Goal: Register for event/course

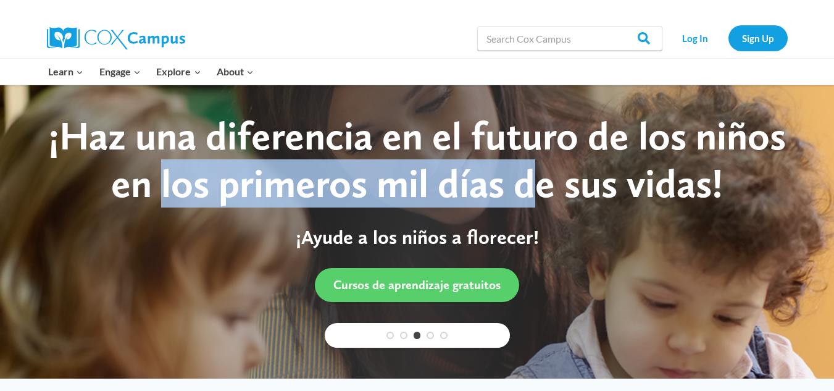
drag, startPoint x: 206, startPoint y: 181, endPoint x: 565, endPoint y: 152, distance: 361.0
click at [557, 156] on div "¡Haz una diferencia en el futuro de los niños en los primeros mil días de sus v…" at bounding box center [417, 159] width 772 height 95
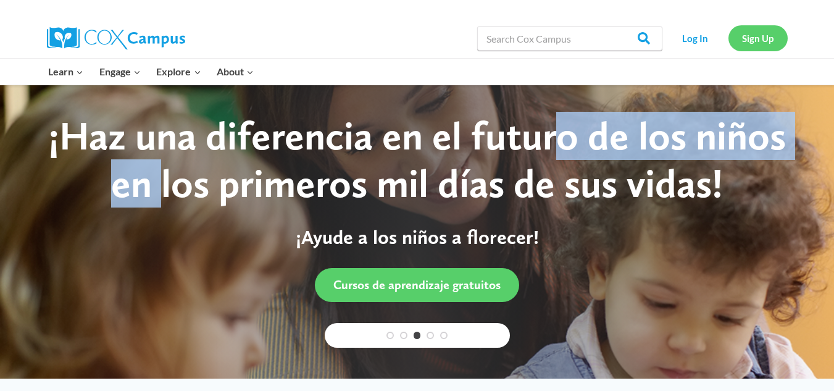
click at [751, 35] on link "Sign Up" at bounding box center [757, 37] width 59 height 25
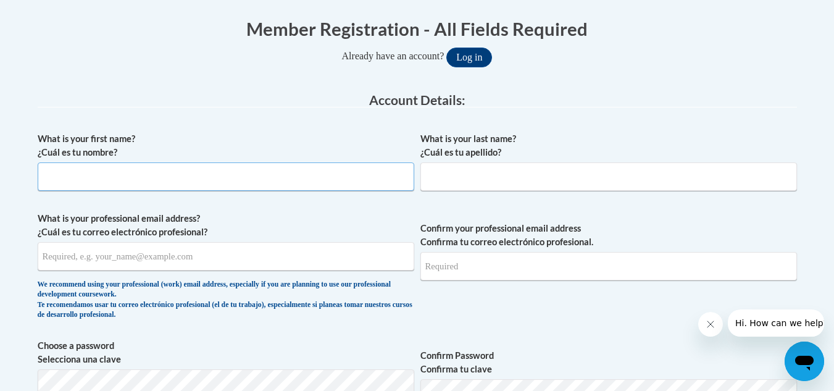
click at [181, 188] on input "What is your first name? ¿Cuál es tu nombre?" at bounding box center [226, 176] width 377 height 28
type input "Lacie"
click at [552, 183] on input "What is your last name? ¿Cuál es tu apellido?" at bounding box center [608, 176] width 377 height 28
type input "Moore"
click at [234, 260] on input "What is your professional email address? ¿Cuál es tu correo electrónico profesi…" at bounding box center [226, 256] width 377 height 28
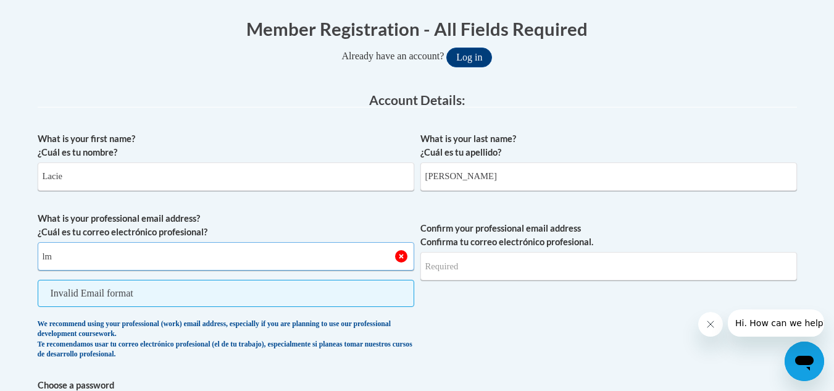
type input "l"
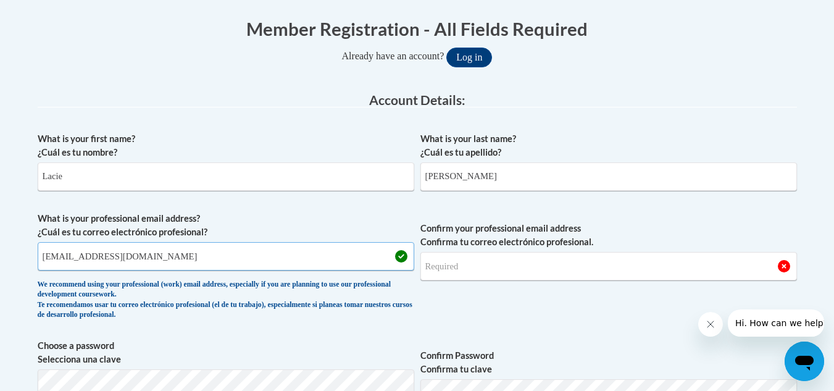
type input "laciem568@gmail.com"
click at [517, 268] on input "Confirm your professional email address Confirma tu correo electrónico profesio…" at bounding box center [608, 266] width 377 height 28
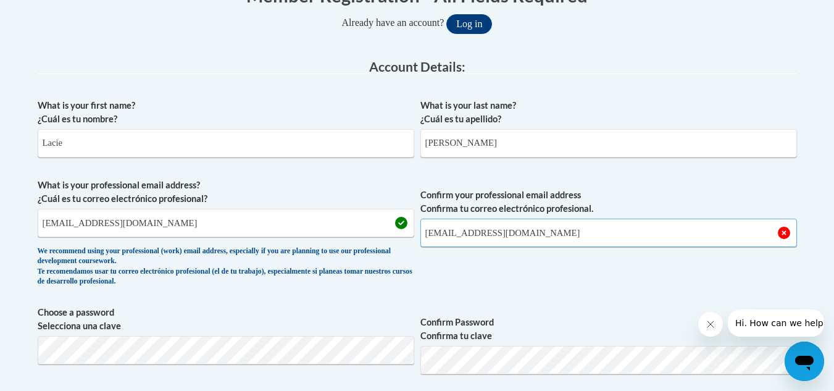
scroll to position [309, 0]
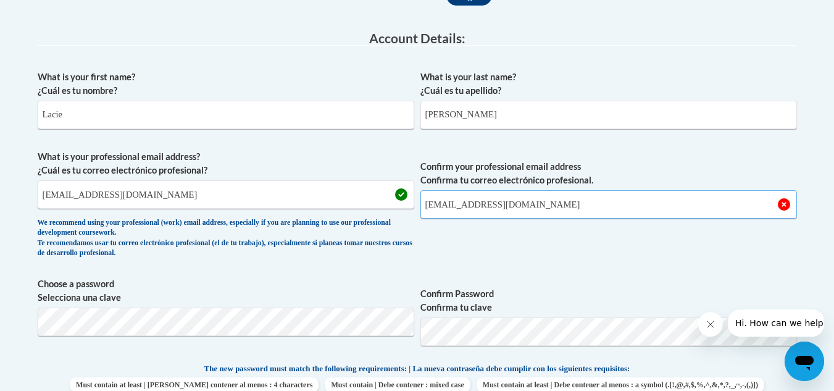
type input "laciem568@gmail.com"
click at [510, 256] on span "Confirm your professional email address Confirma tu correo electrónico profesio…" at bounding box center [608, 207] width 377 height 114
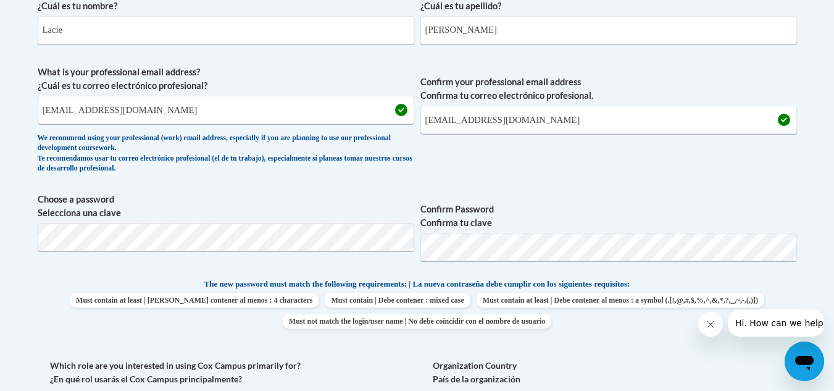
scroll to position [432, 0]
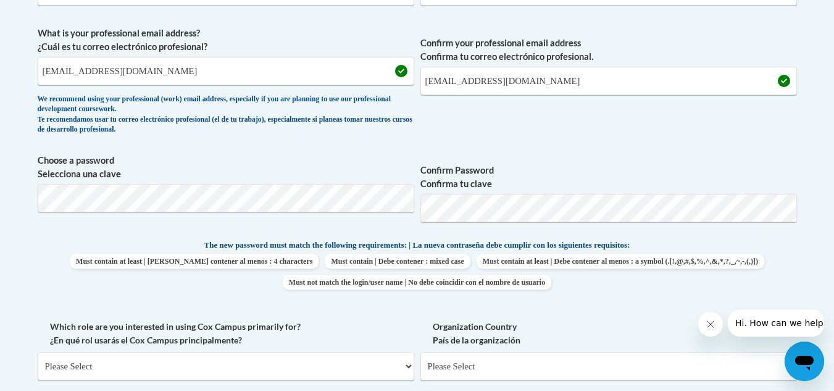
click at [549, 115] on span "Confirm your professional email address Confirma tu correo electrónico profesio…" at bounding box center [608, 84] width 377 height 114
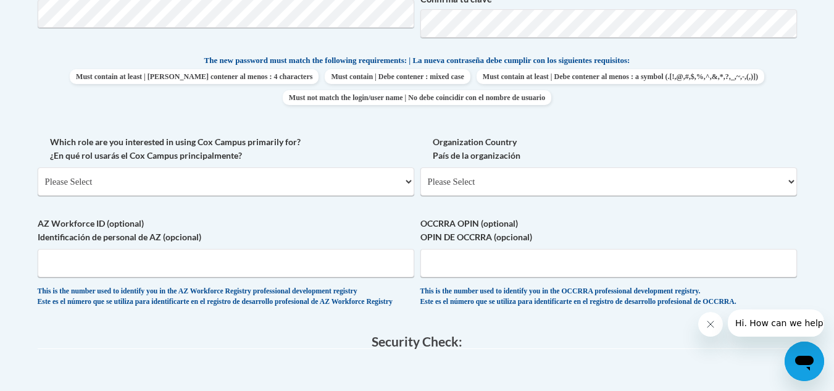
scroll to position [617, 0]
click at [379, 173] on select "Please Select College/University | Colegio/Universidad Community/Nonprofit Part…" at bounding box center [226, 181] width 377 height 28
click at [248, 175] on select "Please Select College/University | Colegio/Universidad Community/Nonprofit Part…" at bounding box center [226, 181] width 377 height 28
select select "5a18ea06-2b54-4451-96f2-d152daf9eac5"
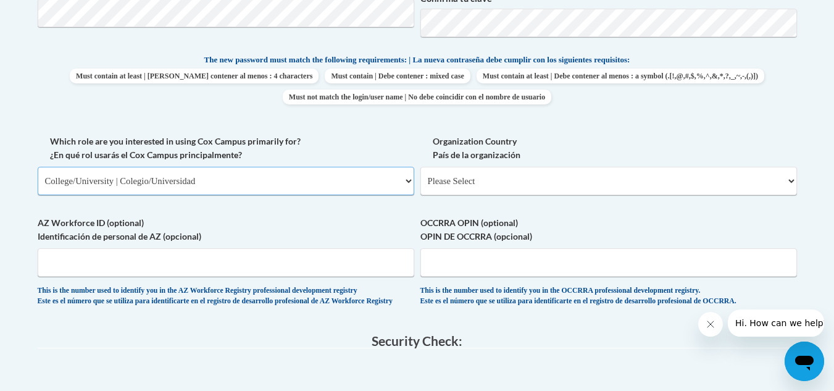
click at [38, 167] on select "Please Select College/University | Colegio/Universidad Community/Nonprofit Part…" at bounding box center [226, 181] width 377 height 28
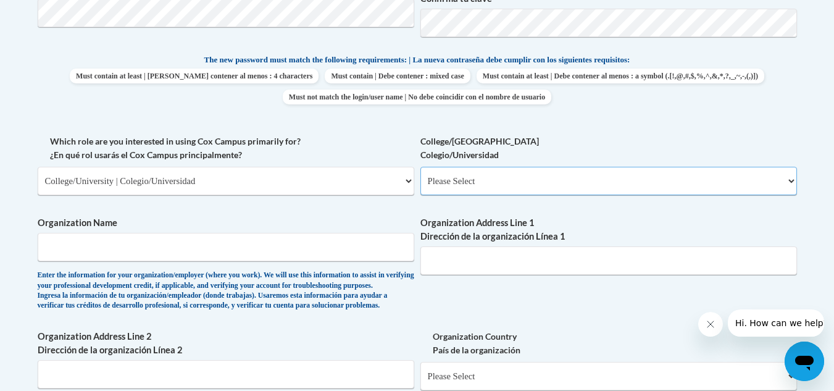
click at [517, 180] on select "Please Select College/University Staff | Empleado universitario College/Univers…" at bounding box center [608, 181] width 377 height 28
select select "99b32b07-cffc-426c-8bf6-0cd77760d84b"
click at [420, 167] on select "Please Select College/University Staff | Empleado universitario College/Univers…" at bounding box center [608, 181] width 377 height 28
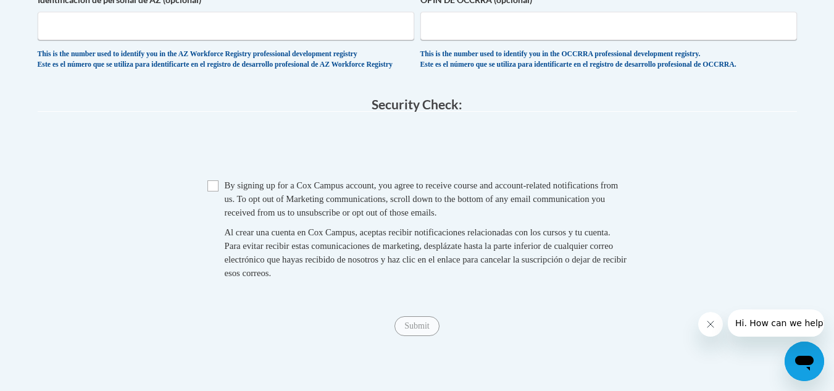
scroll to position [1049, 0]
click at [210, 191] on input "Checkbox" at bounding box center [212, 185] width 11 height 11
checkbox input "true"
click at [409, 335] on input "Submit" at bounding box center [416, 325] width 44 height 20
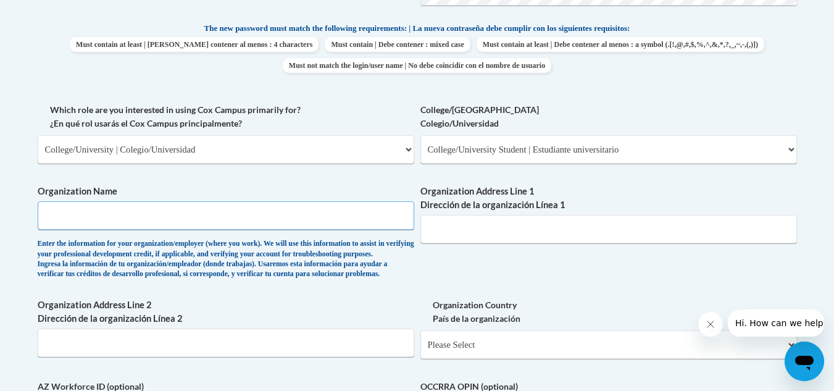
scroll to position [603, 0]
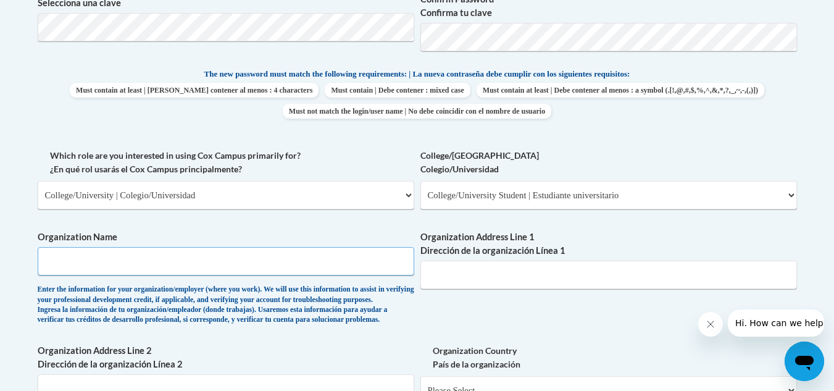
click at [222, 259] on input "Organization Name" at bounding box center [226, 261] width 377 height 28
type input "Augusta Tech"
click at [499, 280] on input "Organization Address Line 1 Dirección de la organización Línea 1" at bounding box center [608, 274] width 377 height 28
type input "3200 Augusta Tech Dr"
click at [491, 299] on div "What is your first name? ¿Cuál es tu nombre? Lacie What is your last name? ¿Cuá…" at bounding box center [417, 149] width 759 height 758
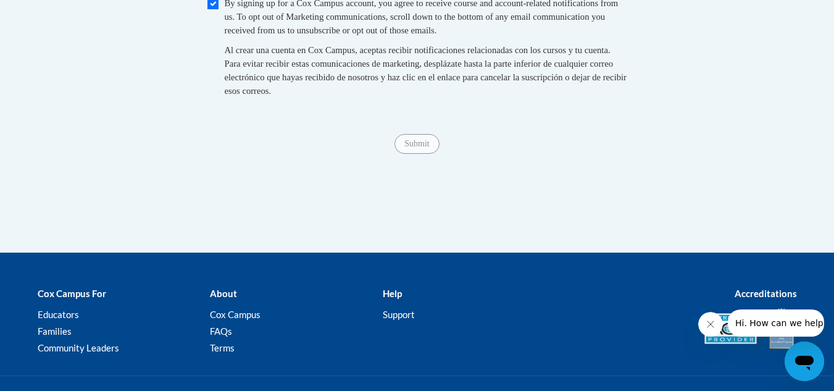
scroll to position [1080, 0]
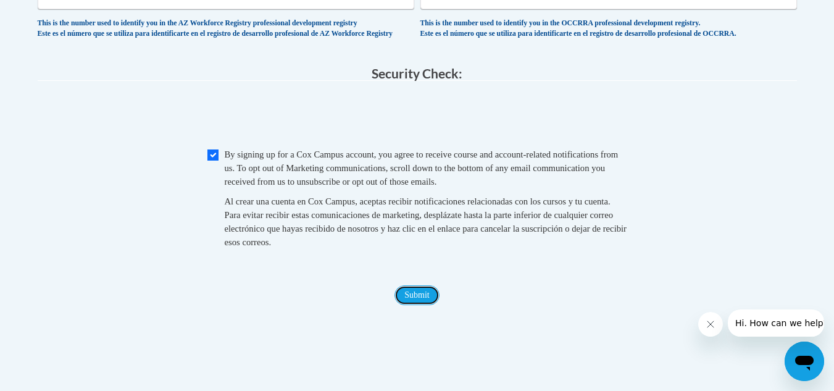
click at [428, 305] on input "Submit" at bounding box center [416, 295] width 44 height 20
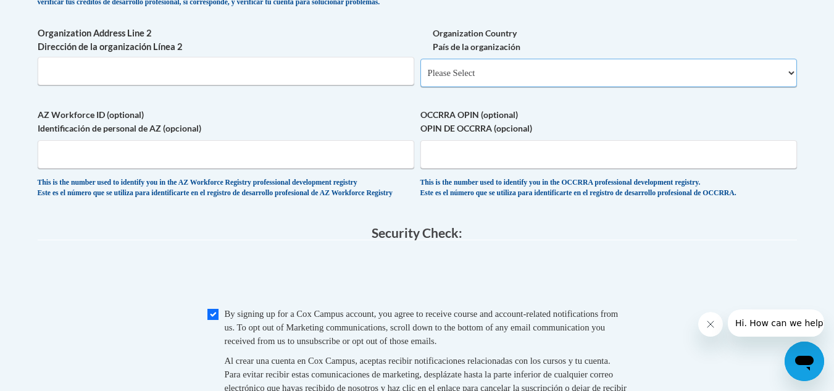
scroll to position [814, 0]
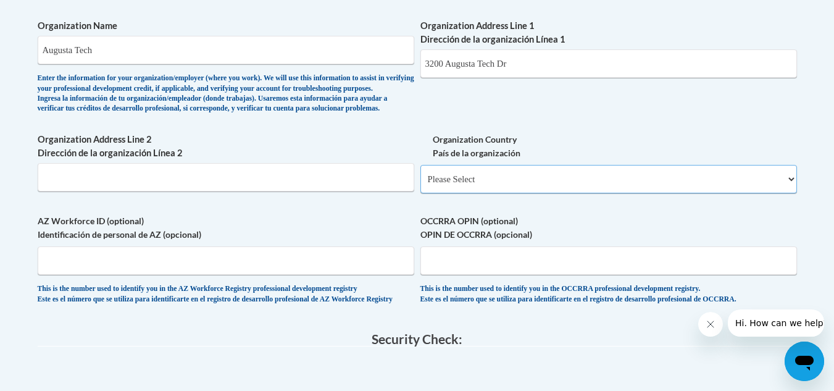
click at [519, 193] on select "Please Select United States | Estados Unidos Outside of the United States | Fue…" at bounding box center [608, 179] width 377 height 28
select select "ad49bcad-a171-4b2e-b99c-48b446064914"
click at [420, 185] on select "Please Select United States | Estados Unidos Outside of the United States | Fue…" at bounding box center [608, 179] width 377 height 28
select select
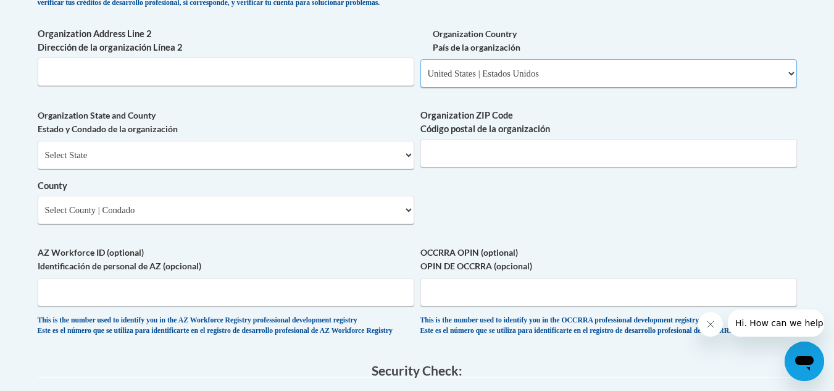
scroll to position [938, 0]
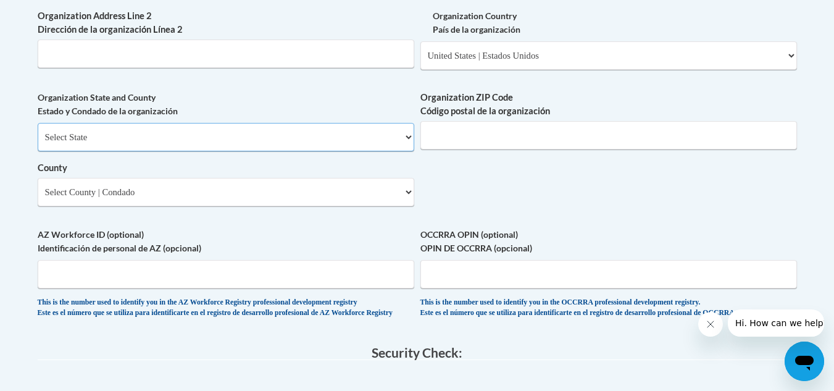
click at [360, 151] on select "Select State Alabama Alaska Arizona Arkansas California Colorado Connecticut De…" at bounding box center [226, 137] width 377 height 28
select select "Georgia"
click at [38, 143] on select "Select State Alabama Alaska Arizona Arkansas California Colorado Connecticut De…" at bounding box center [226, 137] width 377 height 28
click at [464, 149] on input "Organization ZIP Code Código postal de la organización" at bounding box center [608, 135] width 377 height 28
click at [202, 206] on select "Select County Appling Atkinson Bacon Baker Baldwin Banks Barrow Bartow Ben Hill…" at bounding box center [226, 192] width 377 height 28
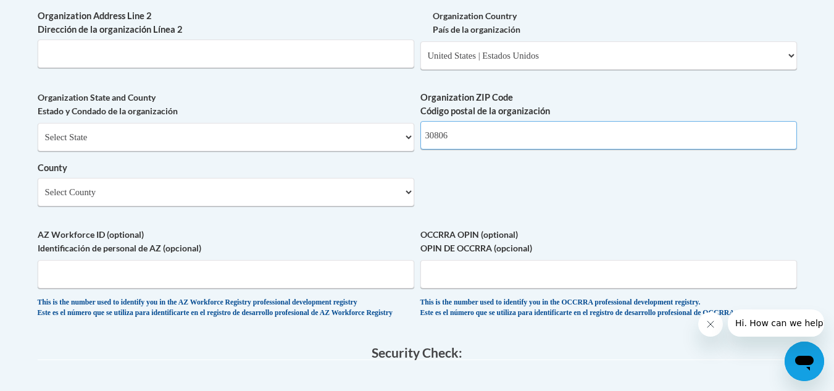
click at [439, 149] on input "30806" at bounding box center [608, 135] width 377 height 28
type input "30906"
click at [246, 206] on select "Select County Appling Atkinson Bacon Baker Baldwin Banks Barrow Bartow Ben Hill…" at bounding box center [226, 192] width 377 height 28
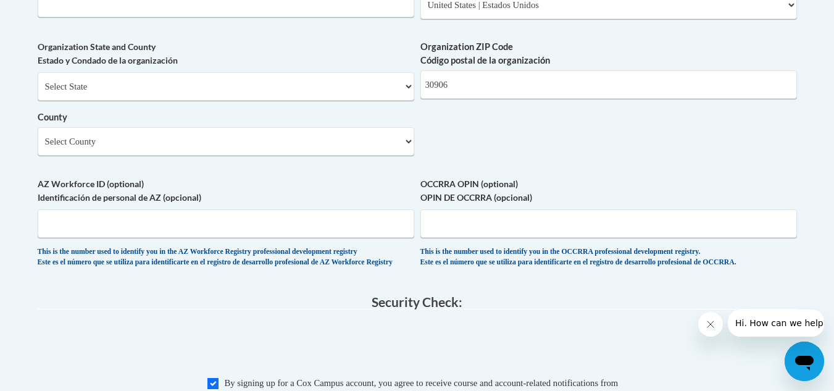
scroll to position [927, 0]
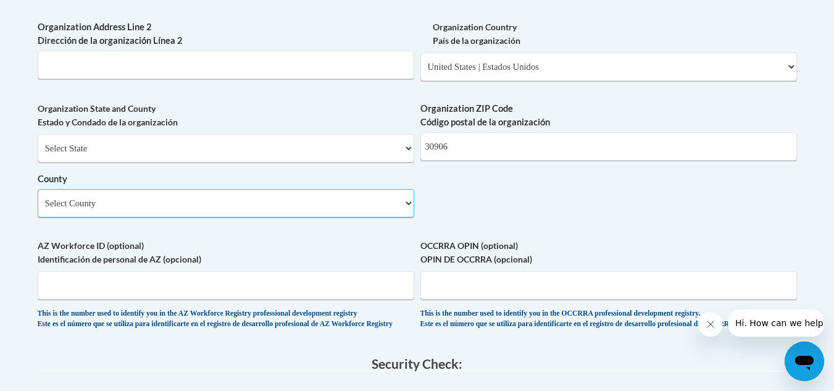
click at [144, 217] on select "Select County Appling Atkinson Bacon Baker Baldwin Banks Barrow Bartow Ben Hill…" at bounding box center [226, 203] width 377 height 28
select select "Richmond"
click at [38, 209] on select "Select County Appling Atkinson Bacon Baker Baldwin Banks Barrow Bartow Ben Hill…" at bounding box center [226, 203] width 377 height 28
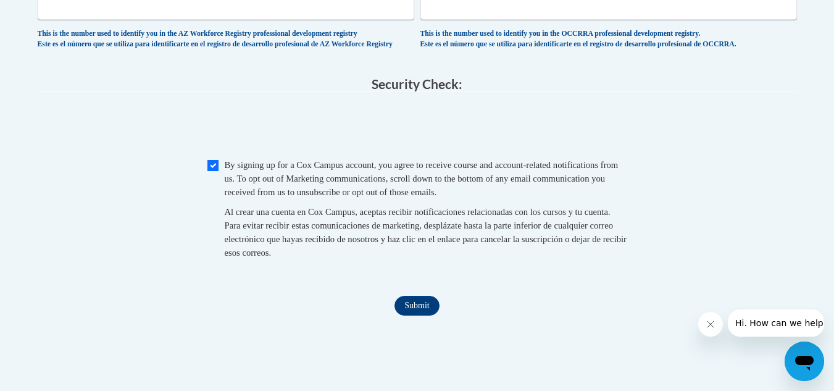
scroll to position [1235, 0]
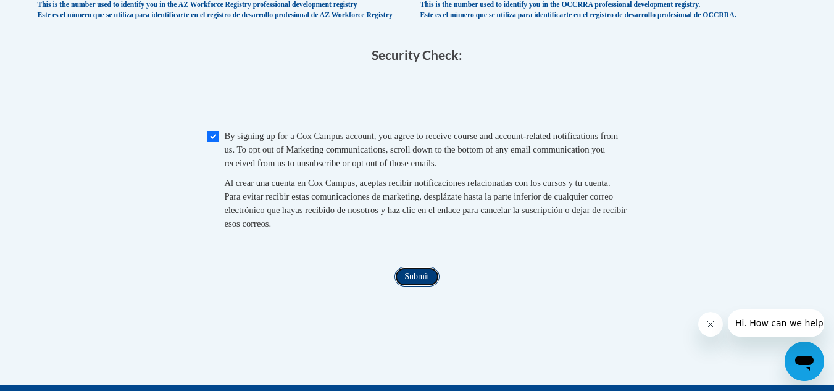
click at [416, 286] on input "Submit" at bounding box center [416, 277] width 44 height 20
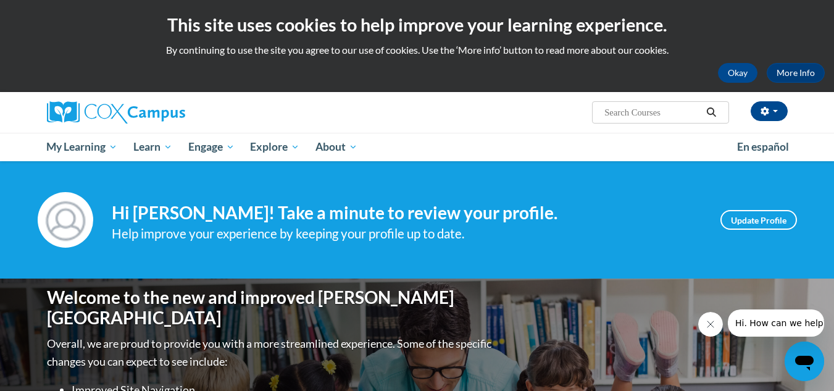
click at [656, 111] on input "Search..." at bounding box center [652, 112] width 99 height 15
type input "build my brain"
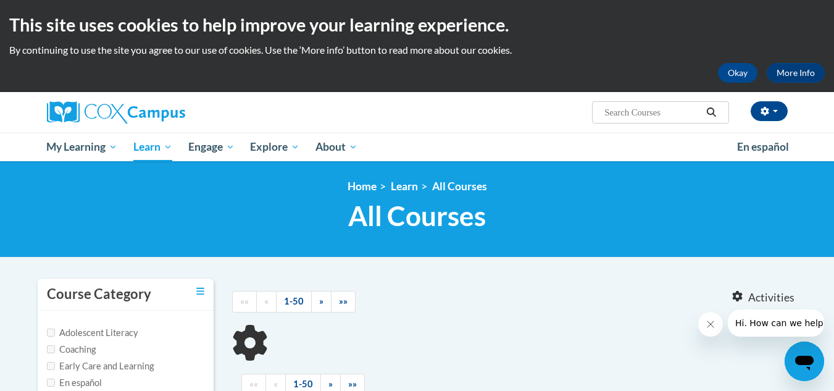
type input "build my brain"
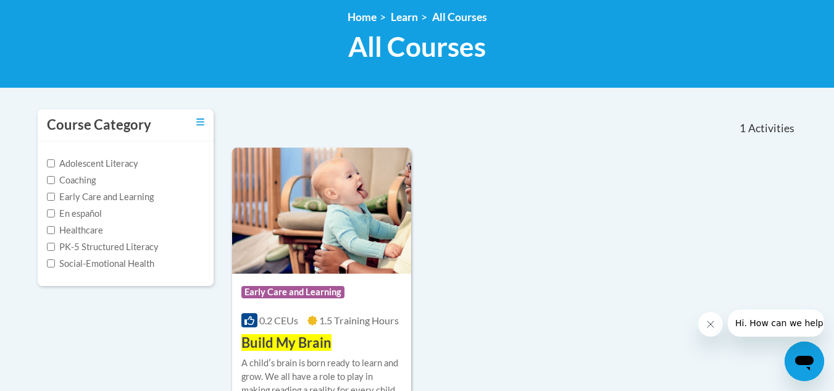
scroll to position [247, 0]
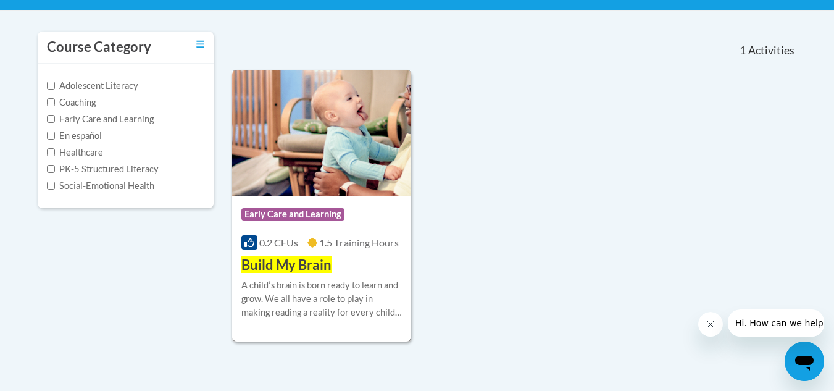
click at [292, 265] on span "Build My Brain" at bounding box center [286, 264] width 90 height 17
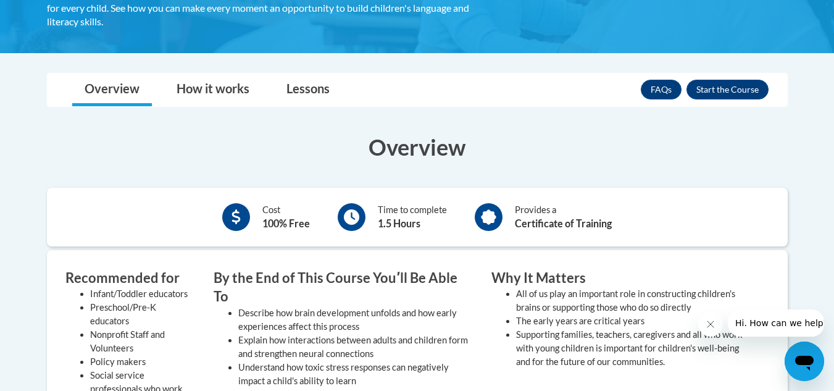
scroll to position [247, 0]
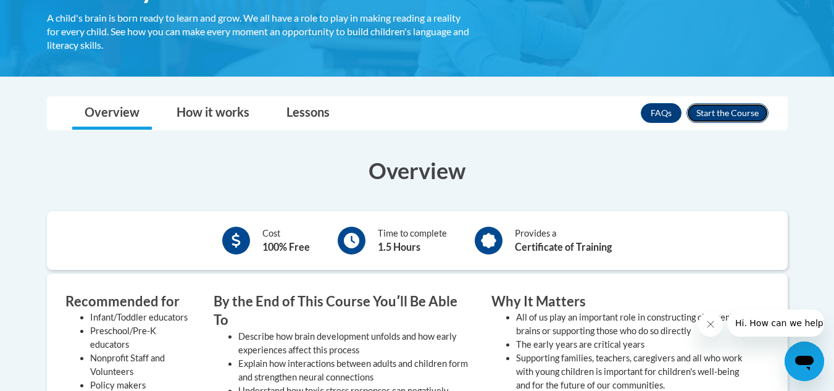
click at [719, 112] on button "Enroll" at bounding box center [727, 113] width 82 height 20
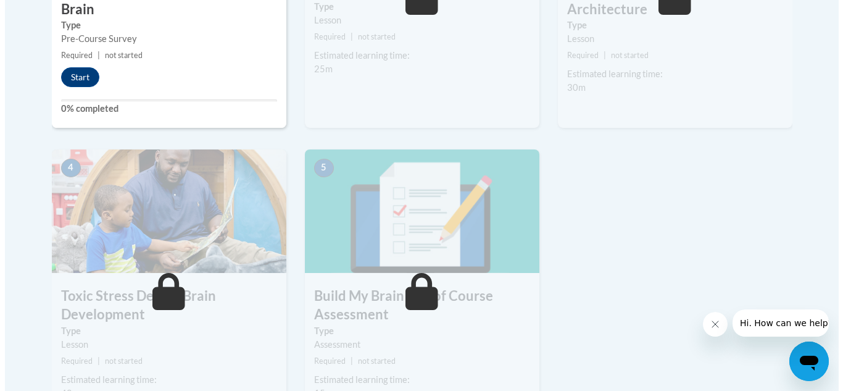
scroll to position [494, 0]
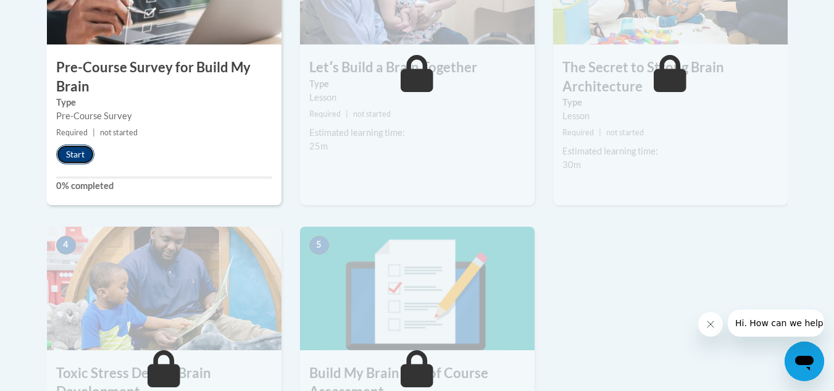
click at [75, 156] on button "Start" at bounding box center [75, 154] width 38 height 20
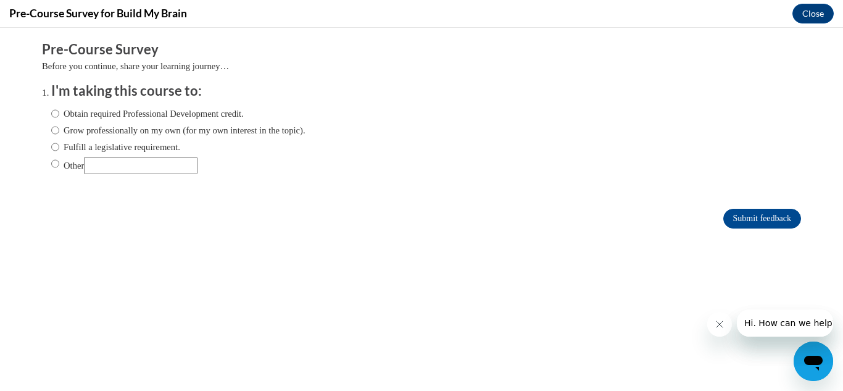
scroll to position [0, 0]
click at [51, 162] on input "Other" at bounding box center [55, 164] width 8 height 14
radio input "true"
click at [115, 158] on input "Other" at bounding box center [141, 165] width 114 height 17
type input "School Purposes"
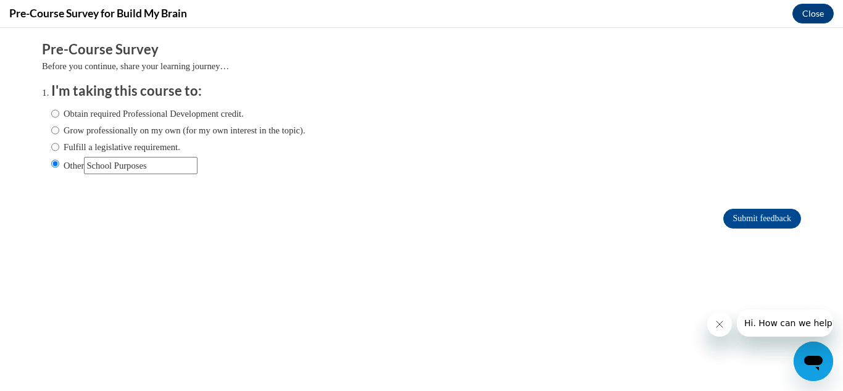
click at [307, 244] on div "Comments Pre-Course Survey Before you continue, share your learning journey… I'…" at bounding box center [422, 172] width 778 height 288
click at [766, 211] on input "Submit feedback" at bounding box center [762, 219] width 78 height 20
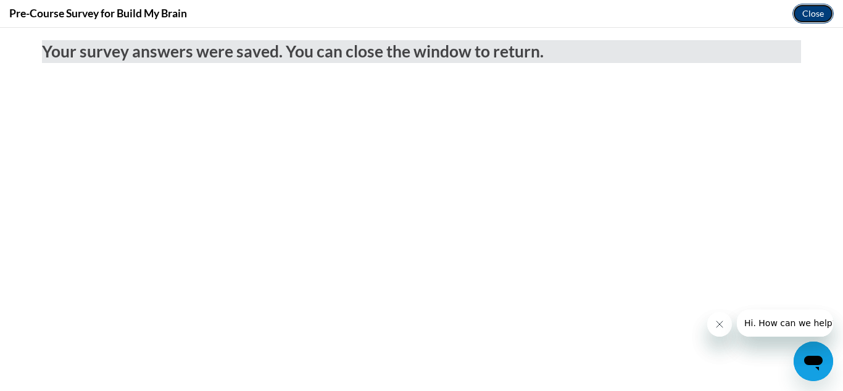
click at [816, 7] on button "Close" at bounding box center [813, 14] width 41 height 20
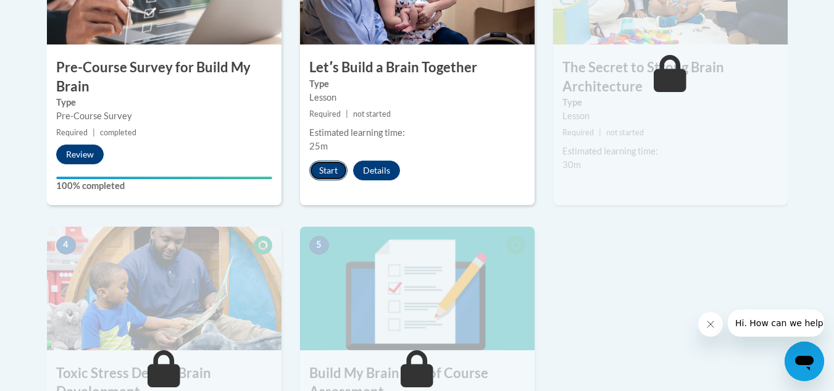
click at [328, 166] on button "Start" at bounding box center [328, 170] width 38 height 20
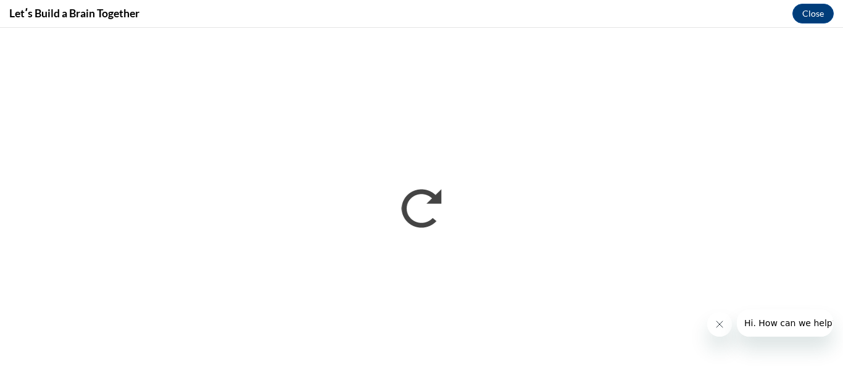
click at [567, 20] on div "Letʹs Build a Brain Together Close" at bounding box center [421, 14] width 843 height 28
click at [821, 16] on button "Close" at bounding box center [813, 14] width 41 height 20
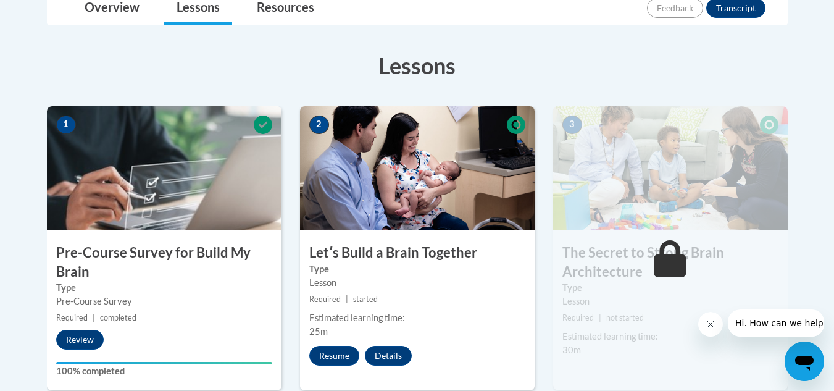
scroll to position [370, 0]
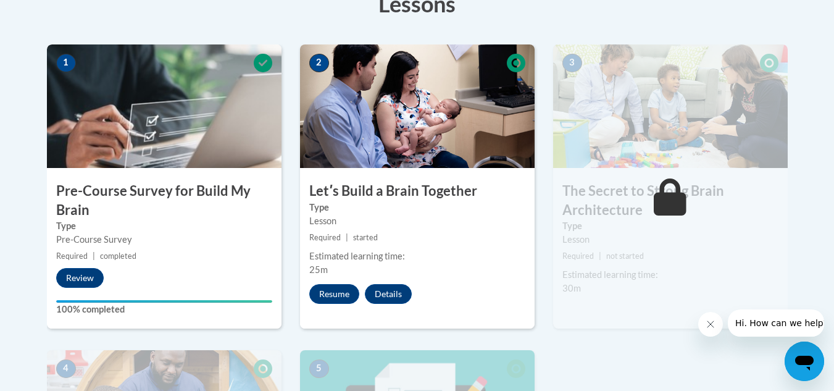
click at [602, 228] on label "Type" at bounding box center [670, 226] width 216 height 14
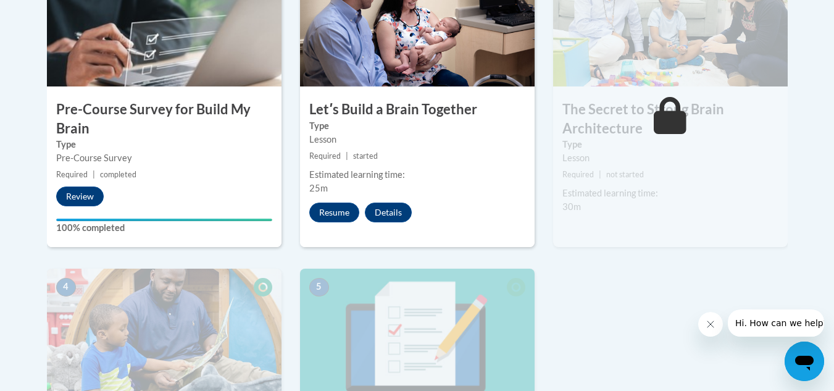
scroll to position [494, 0]
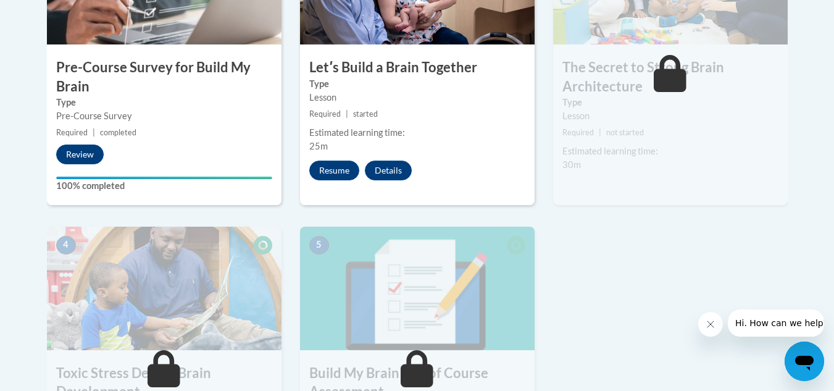
click at [709, 317] on button "Close message from company" at bounding box center [710, 324] width 25 height 25
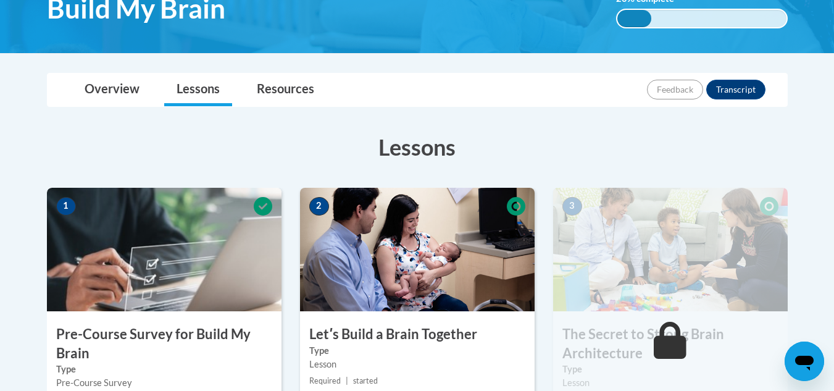
scroll to position [106, 0]
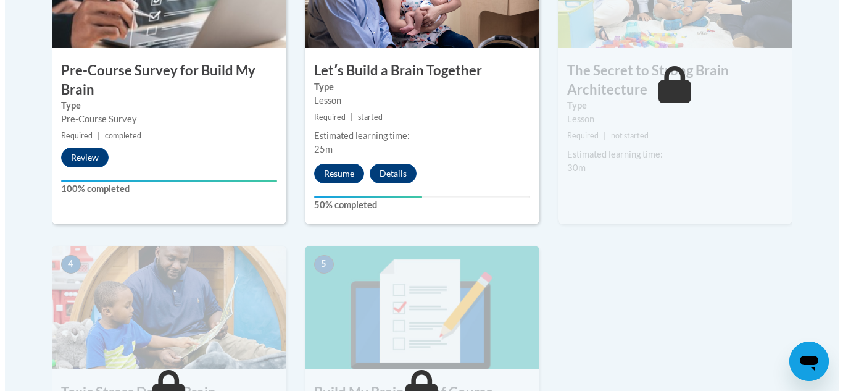
scroll to position [496, 0]
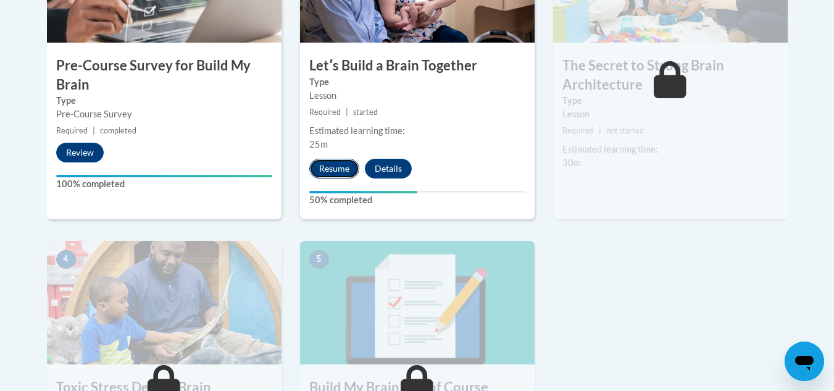
click at [350, 167] on button "Resume" at bounding box center [334, 169] width 50 height 20
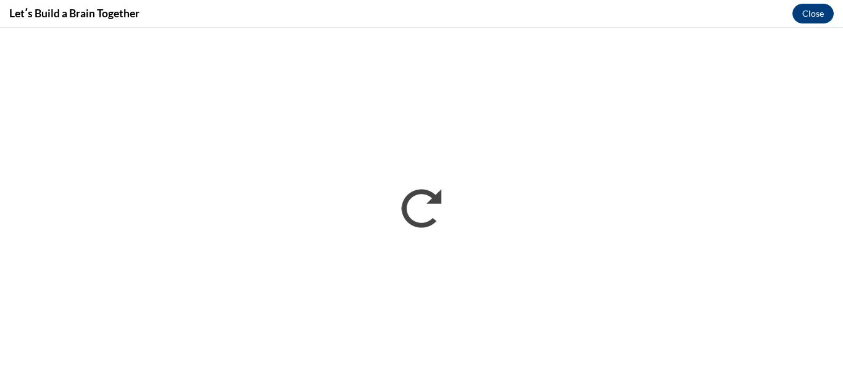
scroll to position [0, 0]
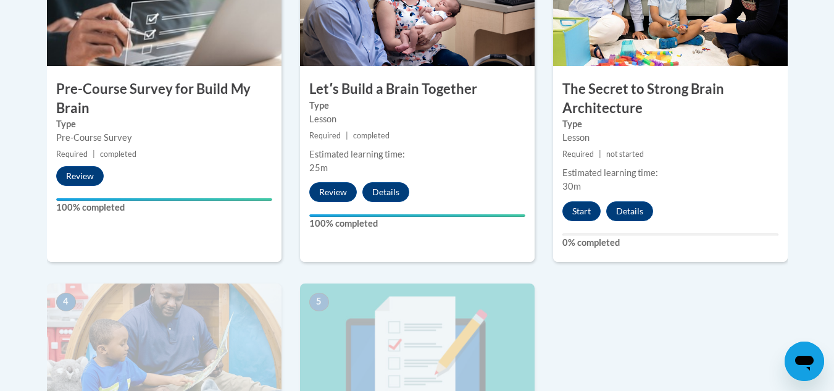
scroll to position [494, 0]
